Goal: Information Seeking & Learning: Learn about a topic

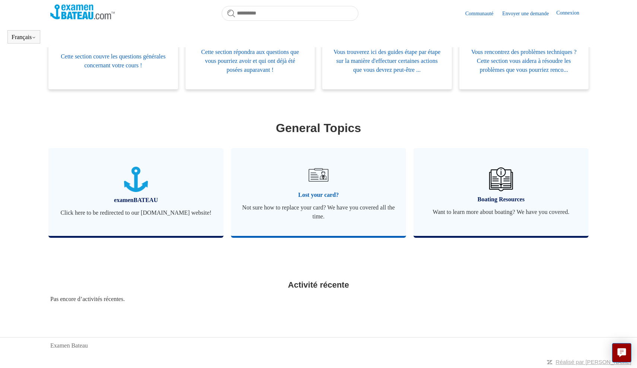
scroll to position [189, 0]
click at [316, 181] on img at bounding box center [318, 175] width 26 height 26
click at [322, 171] on img at bounding box center [318, 175] width 26 height 26
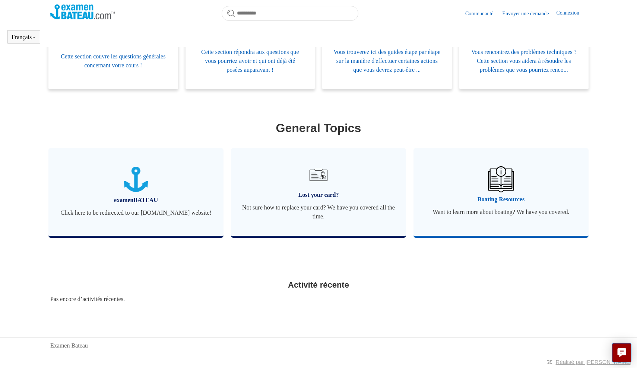
click at [482, 192] on link "Boating Resources Want to learn more about boating? We have you covered." at bounding box center [501, 192] width 175 height 88
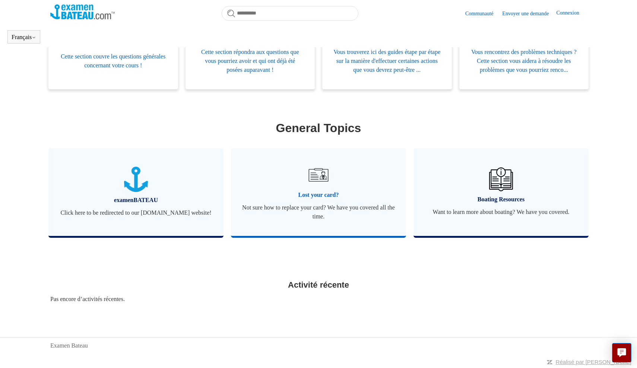
click at [326, 184] on img at bounding box center [318, 175] width 26 height 26
